Goal: Navigation & Orientation: Find specific page/section

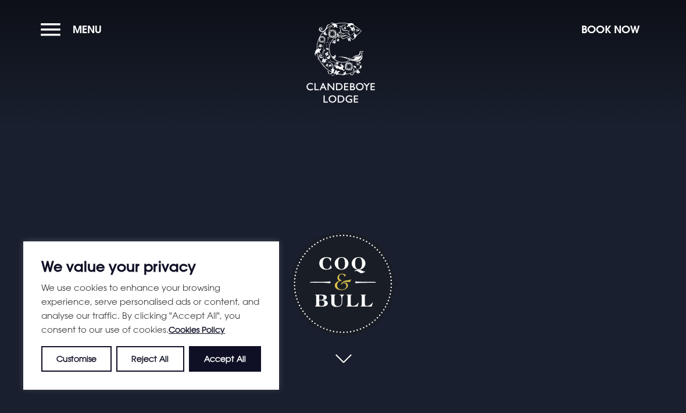
click at [245, 360] on button "Accept All" at bounding box center [225, 359] width 72 height 26
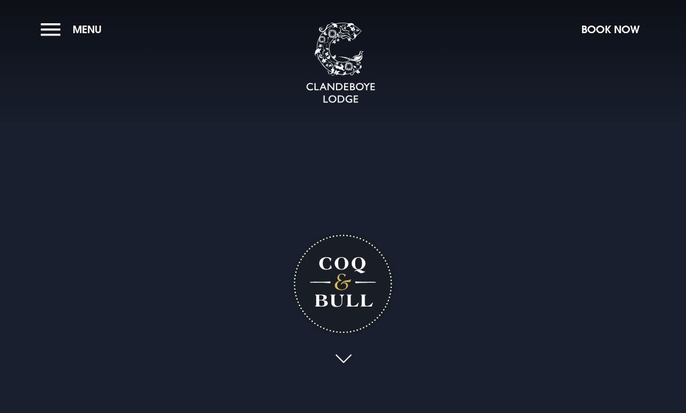
checkbox input "true"
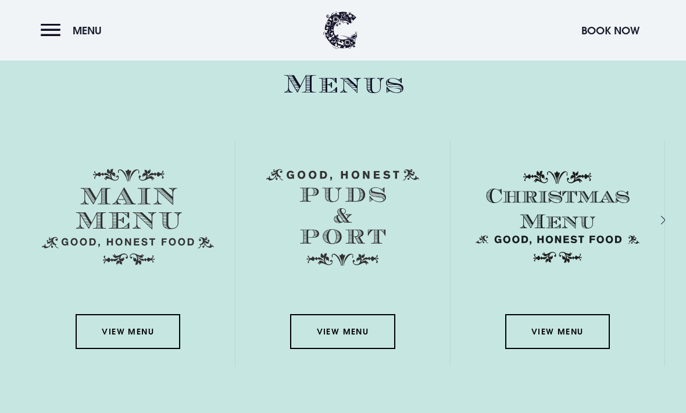
scroll to position [1837, 0]
click at [153, 349] on link "View Menu" at bounding box center [128, 331] width 105 height 35
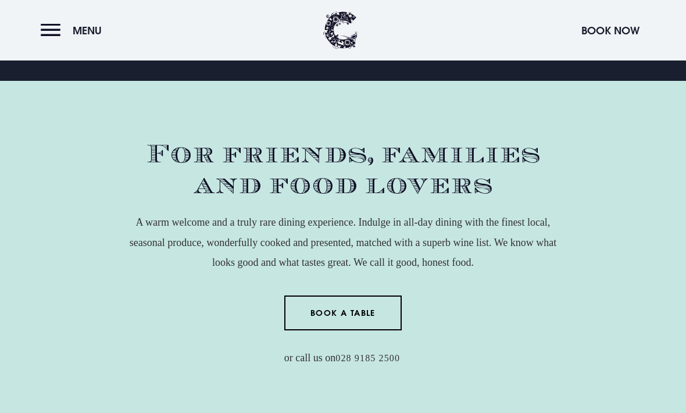
scroll to position [0, 0]
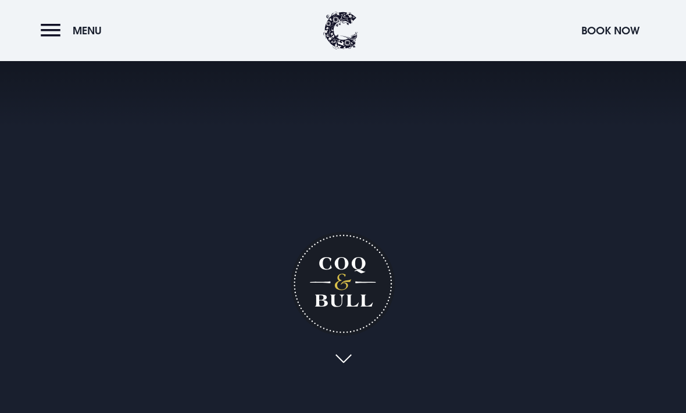
click at [70, 28] on button "Menu" at bounding box center [74, 30] width 67 height 25
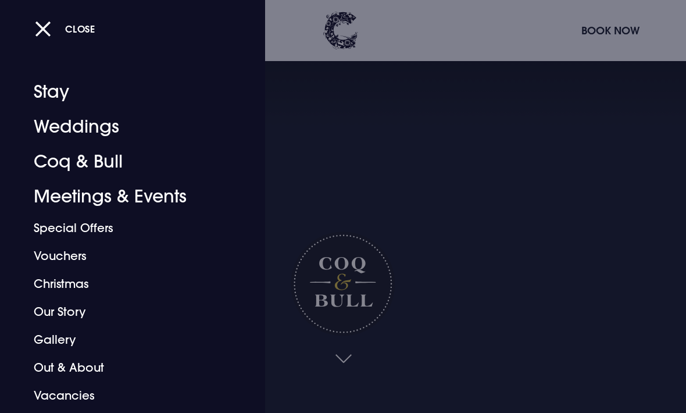
click at [113, 164] on link "Coq & Bull" at bounding box center [125, 161] width 182 height 35
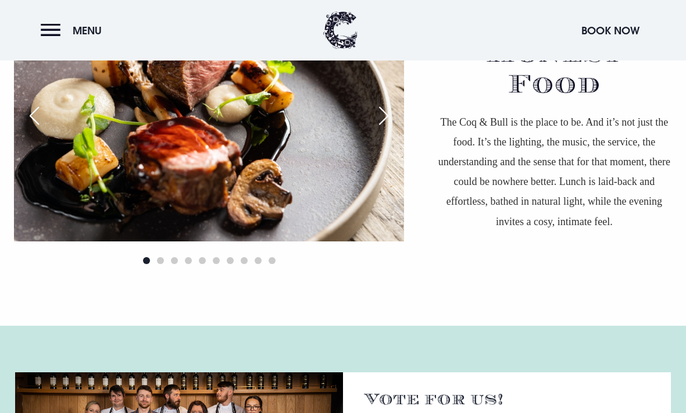
scroll to position [829, 0]
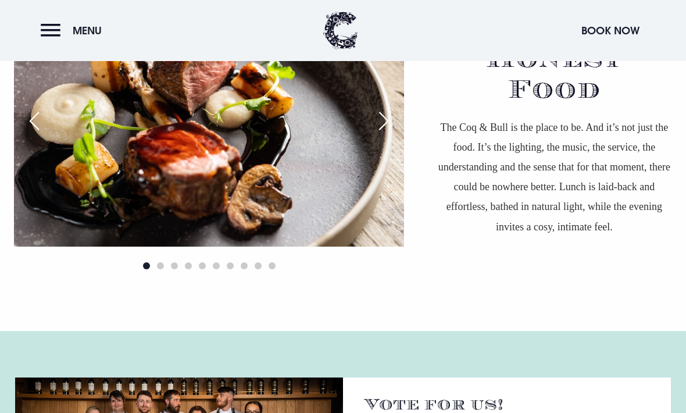
click at [386, 134] on div "Next slide" at bounding box center [383, 121] width 29 height 26
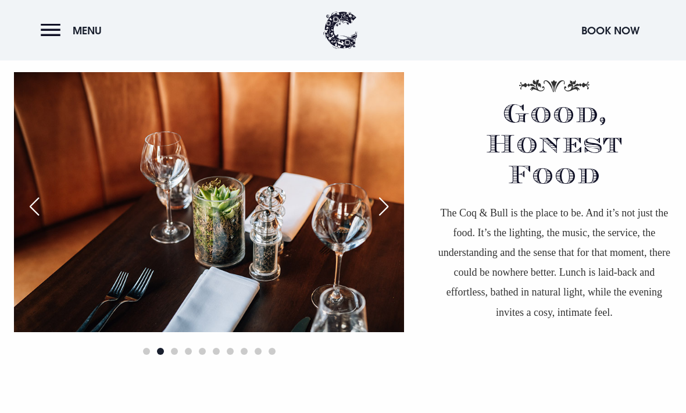
click at [387, 220] on div "Next slide" at bounding box center [383, 207] width 29 height 26
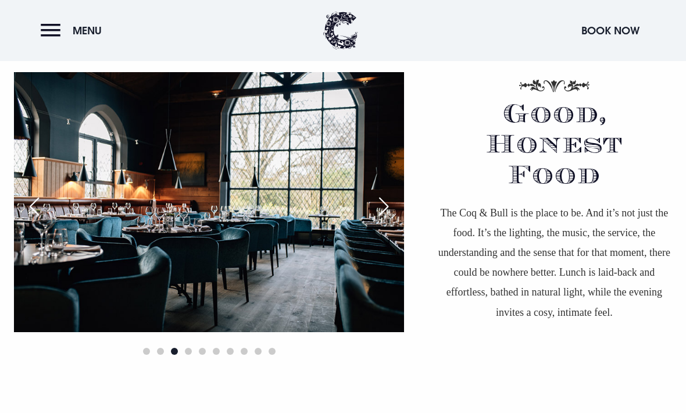
click at [389, 219] on div "Next slide" at bounding box center [383, 207] width 29 height 26
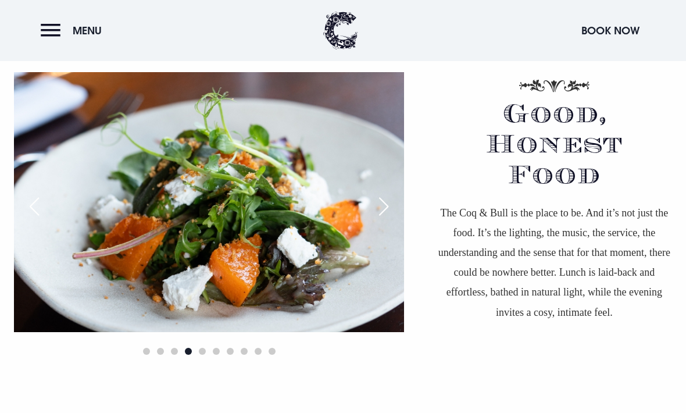
click at [390, 219] on div "Next slide" at bounding box center [383, 207] width 29 height 26
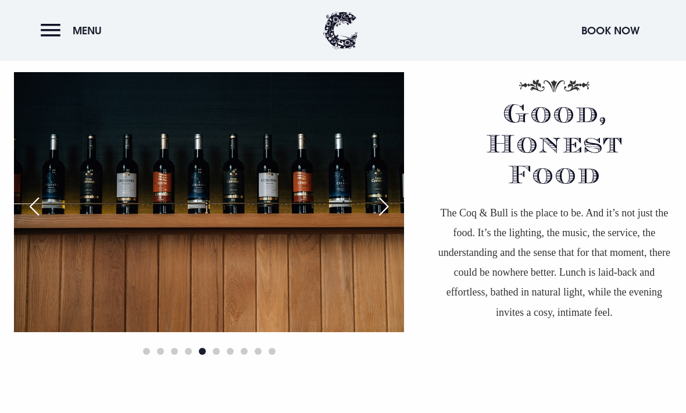
click at [392, 219] on div "Next slide" at bounding box center [383, 207] width 29 height 26
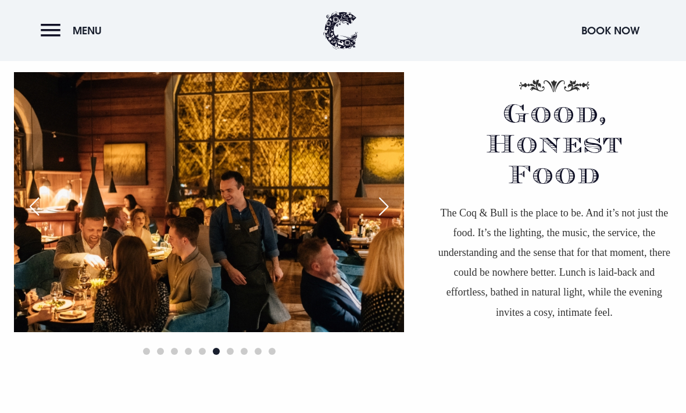
click at [386, 219] on div "Next slide" at bounding box center [383, 207] width 29 height 26
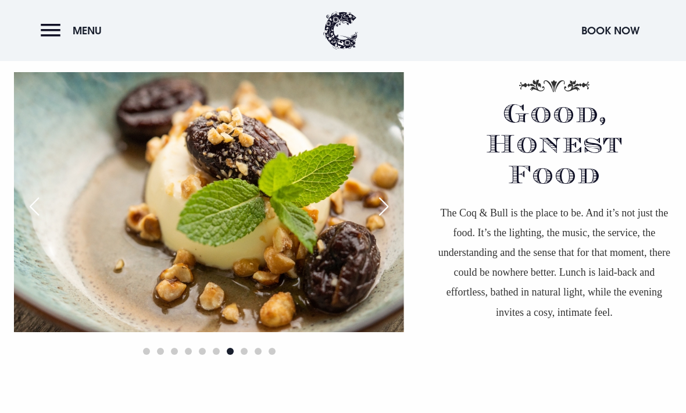
click at [390, 219] on div "Next slide" at bounding box center [383, 207] width 29 height 26
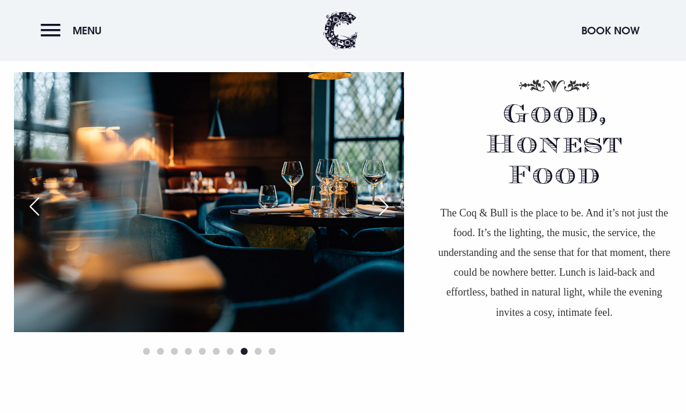
click at [392, 219] on div "Next slide" at bounding box center [383, 207] width 29 height 26
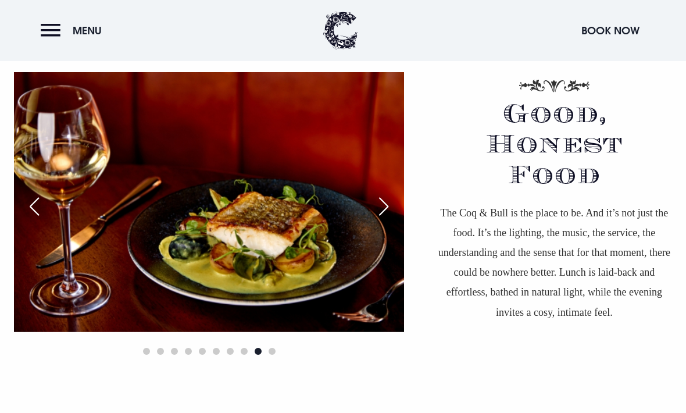
click at [392, 219] on div "Next slide" at bounding box center [383, 207] width 29 height 26
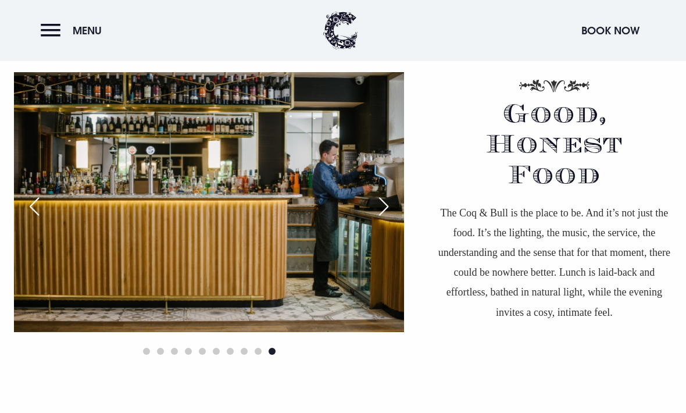
click at [389, 219] on div "Next slide" at bounding box center [383, 207] width 29 height 26
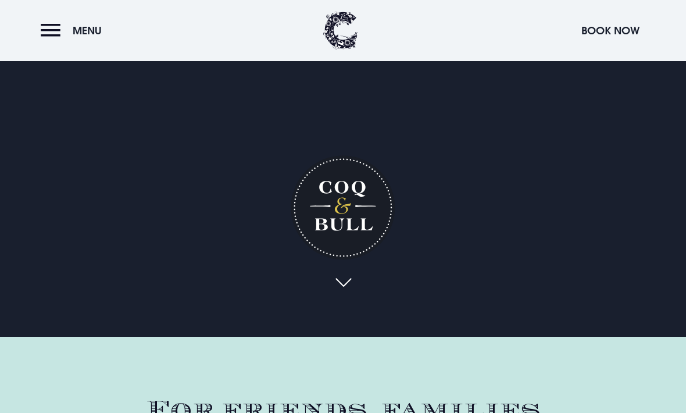
scroll to position [0, 0]
